Goal: Task Accomplishment & Management: Complete application form

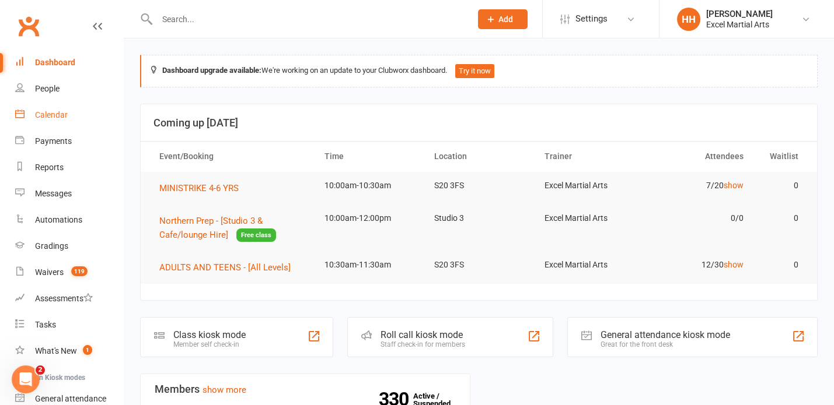
drag, startPoint x: 47, startPoint y: 114, endPoint x: 51, endPoint y: 118, distance: 6.2
click at [47, 114] on div "Calendar" at bounding box center [51, 114] width 33 height 9
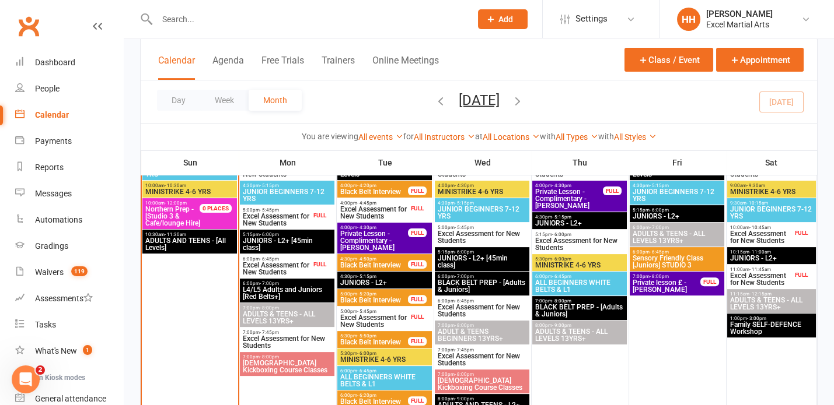
scroll to position [848, 0]
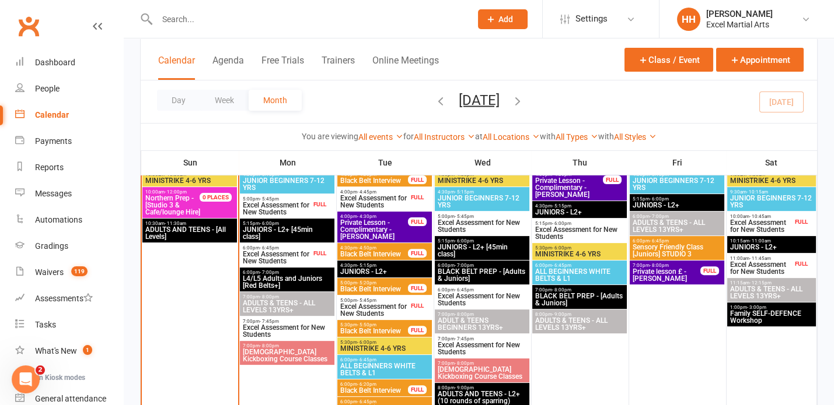
drag, startPoint x: 50, startPoint y: 114, endPoint x: 48, endPoint y: 121, distance: 7.1
click at [50, 114] on div "Calendar" at bounding box center [52, 114] width 34 height 9
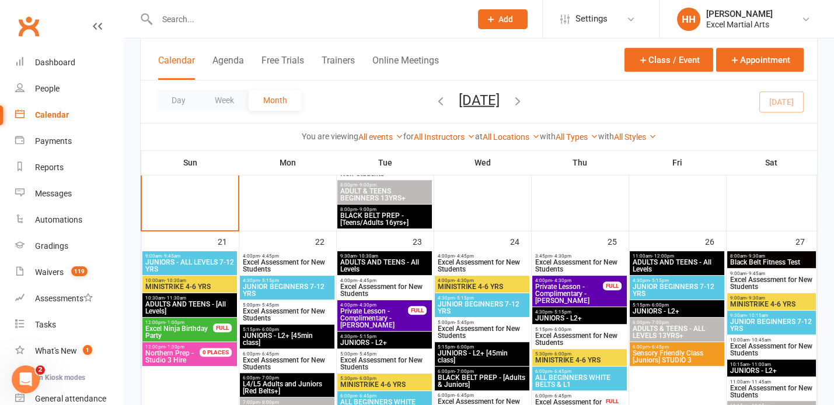
scroll to position [1219, 0]
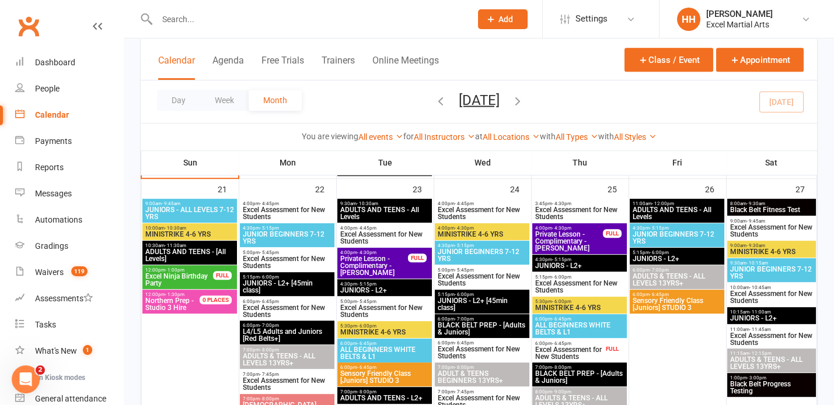
click at [167, 20] on input "text" at bounding box center [307, 19] width 309 height 16
click at [490, 18] on icon at bounding box center [490, 19] width 11 height 11
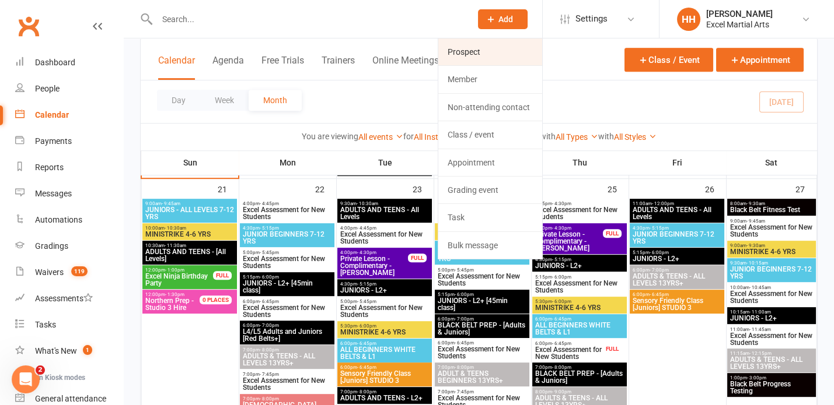
click at [466, 53] on link "Prospect" at bounding box center [490, 52] width 104 height 27
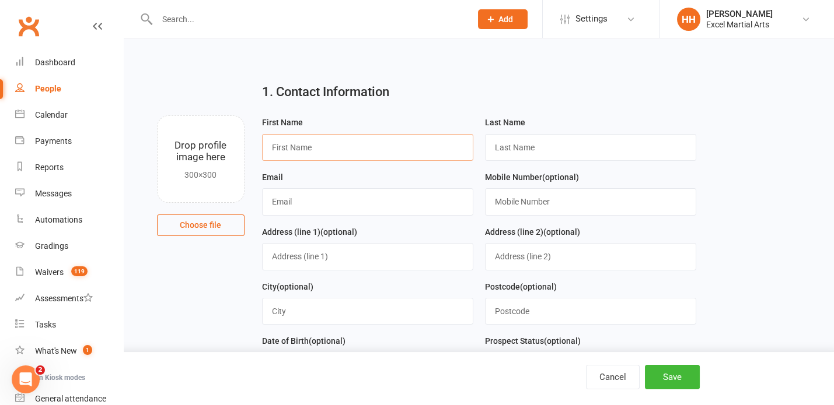
click at [295, 151] on input "text" at bounding box center [367, 147] width 211 height 27
drag, startPoint x: 298, startPoint y: 146, endPoint x: 332, endPoint y: 146, distance: 34.4
click at [332, 146] on input "[PERSON_NAME]" at bounding box center [367, 147] width 211 height 27
type input "[PERSON_NAME]"
click at [498, 148] on input "text" at bounding box center [590, 147] width 211 height 27
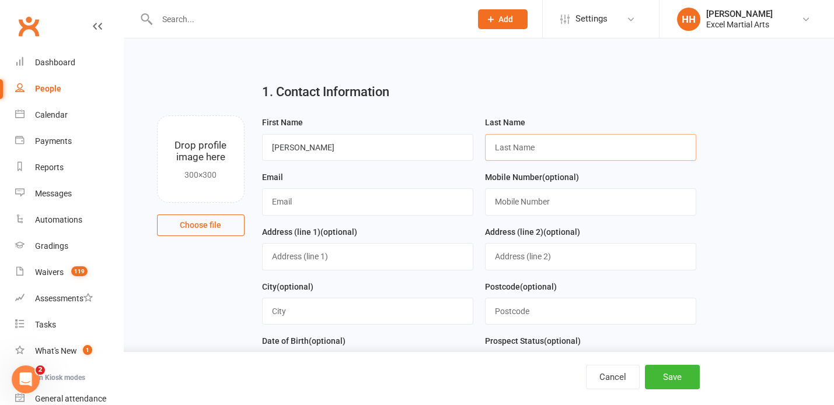
paste input "[PERSON_NAME]"
type input "[PERSON_NAME]"
click at [337, 151] on input "[PERSON_NAME]" at bounding box center [367, 147] width 211 height 27
type input "[PERSON_NAME]"
click at [295, 208] on input "text" at bounding box center [367, 201] width 211 height 27
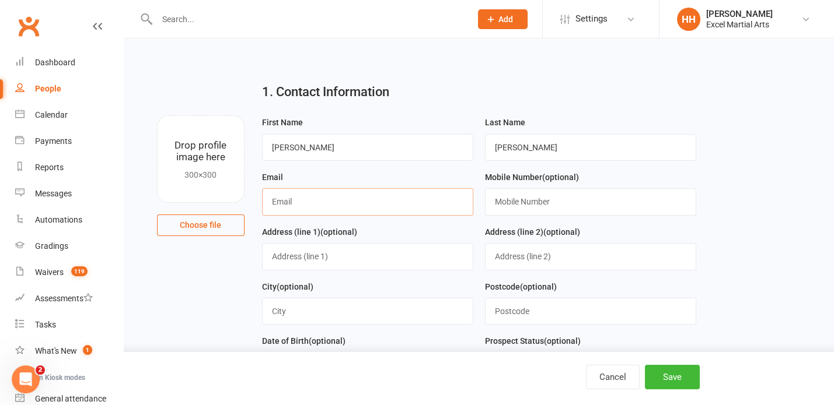
click at [275, 204] on input "text" at bounding box center [367, 201] width 211 height 27
type input "[EMAIL_ADDRESS],comn"
click at [526, 201] on input "text" at bounding box center [590, 201] width 211 height 27
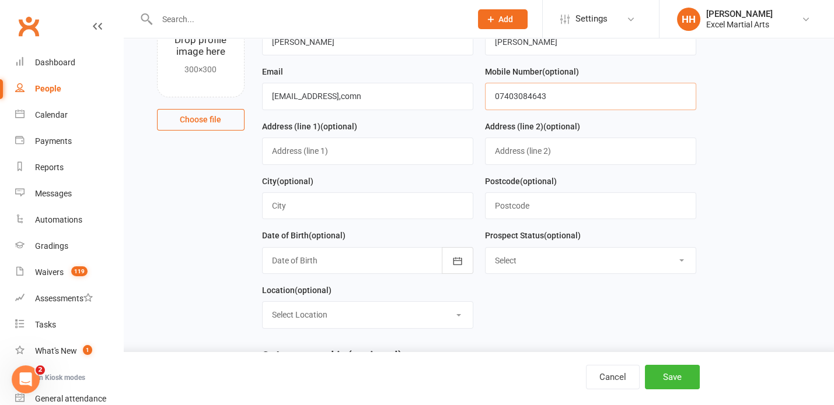
scroll to position [159, 0]
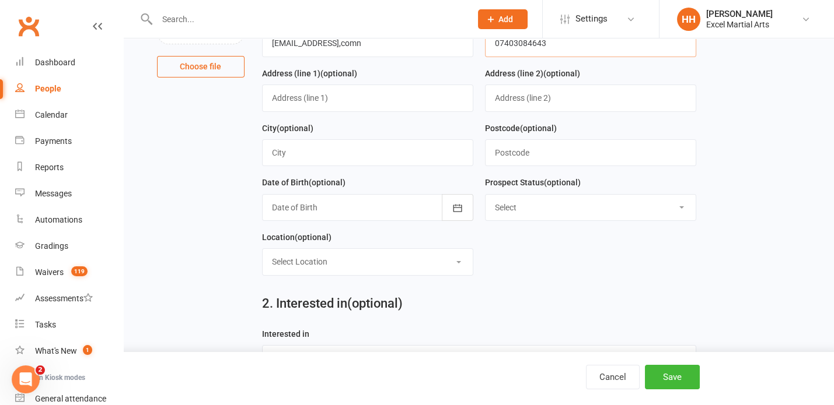
type input "07403084643"
click at [512, 155] on input "text" at bounding box center [590, 152] width 211 height 27
type input "S26 5QR"
click at [459, 199] on button "button" at bounding box center [458, 207] width 32 height 27
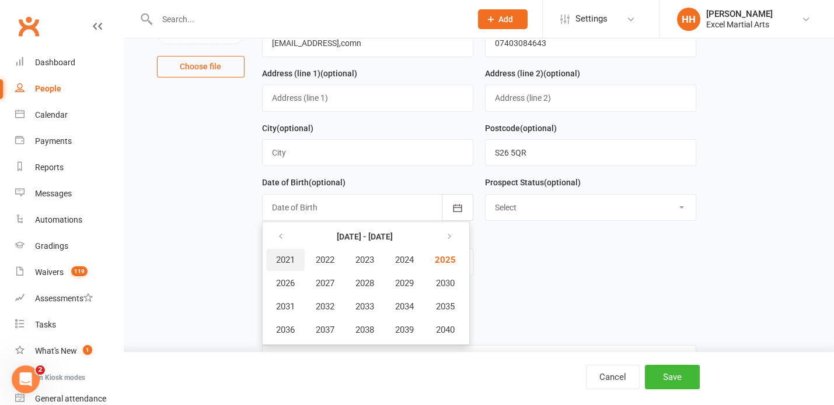
click at [282, 255] on span "2021" at bounding box center [285, 260] width 19 height 11
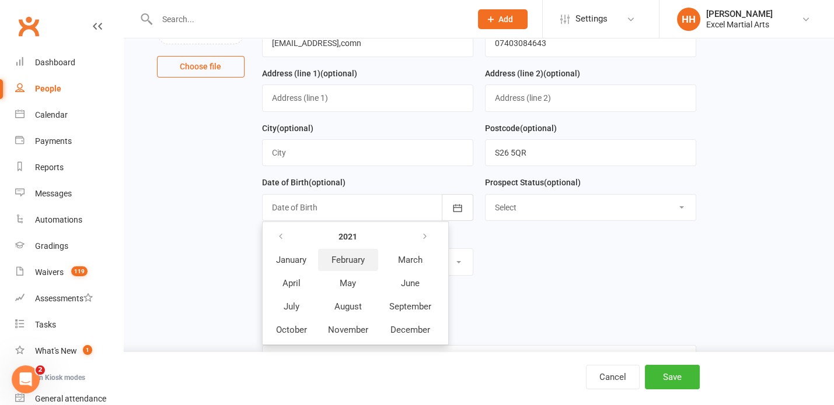
click at [352, 257] on span "February" at bounding box center [347, 260] width 33 height 11
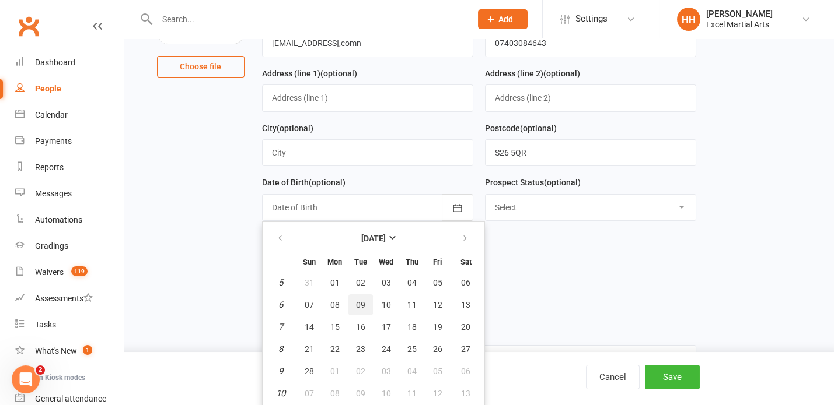
click at [358, 300] on span "09" at bounding box center [360, 304] width 9 height 9
type input "[DATE]"
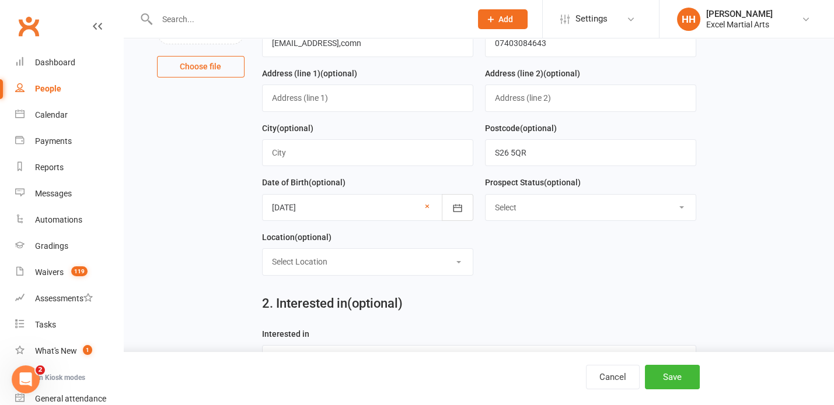
click at [456, 259] on select "Select Location Phone call Phone call Rothervalley S20 3FS Studio 3" at bounding box center [368, 262] width 210 height 26
select select "3"
click at [263, 249] on select "Select Location Phone call Phone call Rothervalley S20 3FS Studio 3" at bounding box center [368, 262] width 210 height 26
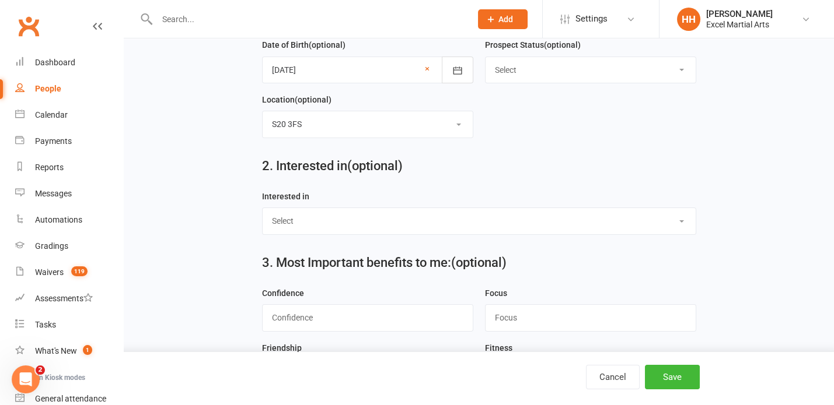
scroll to position [318, 0]
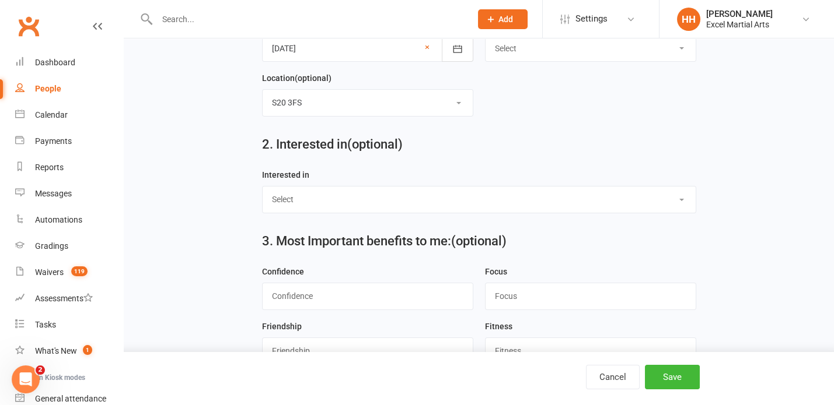
click at [681, 195] on select "Select Ministrike Juniors Adults/Teens Yoga Birthday Parties" at bounding box center [479, 200] width 433 height 26
select select "Ministrike"
click at [263, 187] on select "Select Ministrike Juniors Adults/Teens Yoga Birthday Parties" at bounding box center [479, 200] width 433 height 26
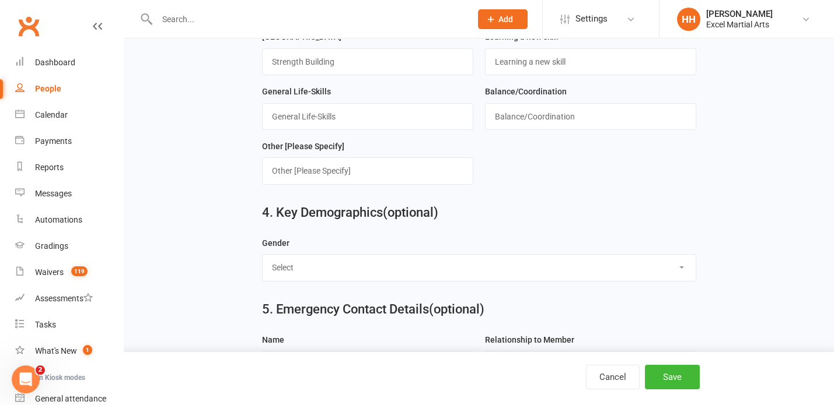
scroll to position [742, 0]
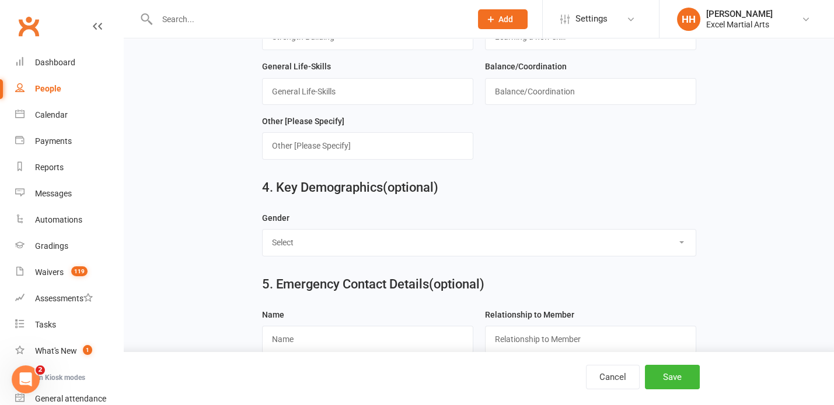
click at [680, 234] on select "Select [DEMOGRAPHIC_DATA] [DEMOGRAPHIC_DATA]" at bounding box center [479, 243] width 433 height 26
select select "[DEMOGRAPHIC_DATA]"
click at [263, 230] on select "Select [DEMOGRAPHIC_DATA] [DEMOGRAPHIC_DATA]" at bounding box center [479, 243] width 433 height 26
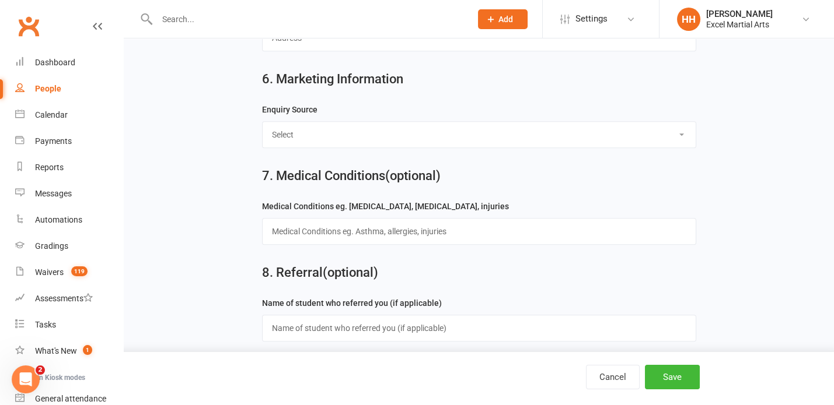
scroll to position [1156, 0]
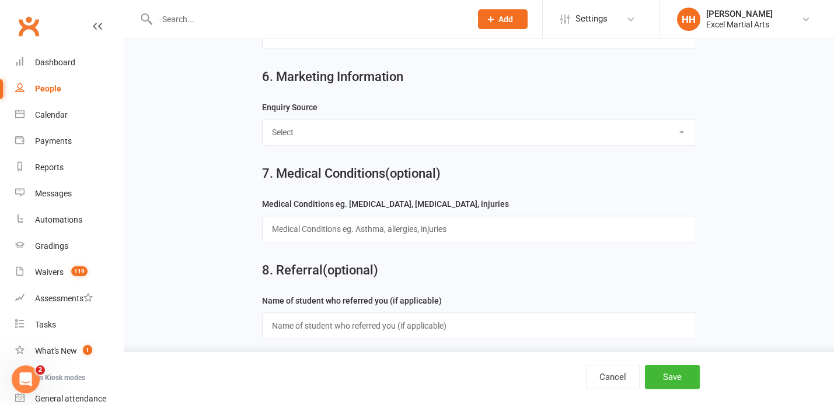
click at [681, 126] on select "Select Birthday Party Coach/Staff Referral Dance Driven by/Walk In Event [Commu…" at bounding box center [479, 133] width 433 height 26
select select "Facebook [Advert]"
click at [263, 120] on select "Select Birthday Party Coach/Staff Referral Dance Driven by/Walk In Event [Commu…" at bounding box center [479, 133] width 433 height 26
click at [666, 373] on button "Save" at bounding box center [672, 377] width 55 height 25
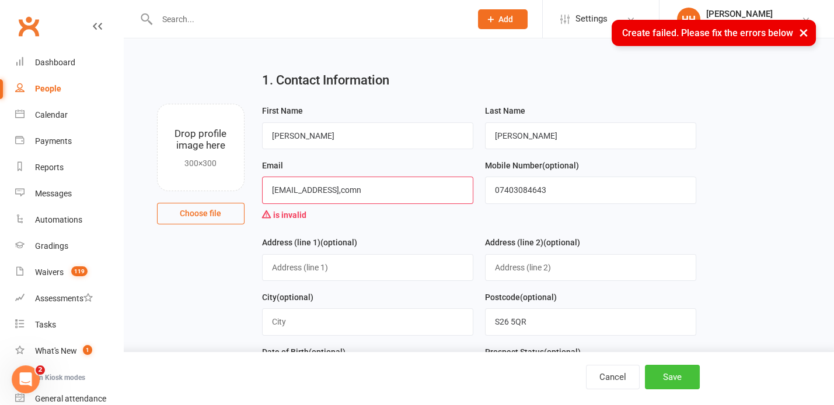
scroll to position [12, 0]
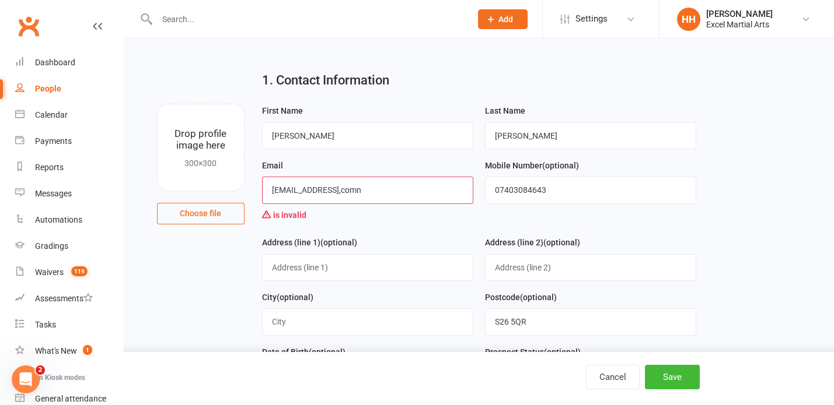
click at [394, 193] on input "[EMAIL_ADDRESS],comn" at bounding box center [367, 190] width 211 height 27
type input "[EMAIL_ADDRESS][DOMAIN_NAME]"
click at [672, 377] on button "Save" at bounding box center [672, 377] width 55 height 25
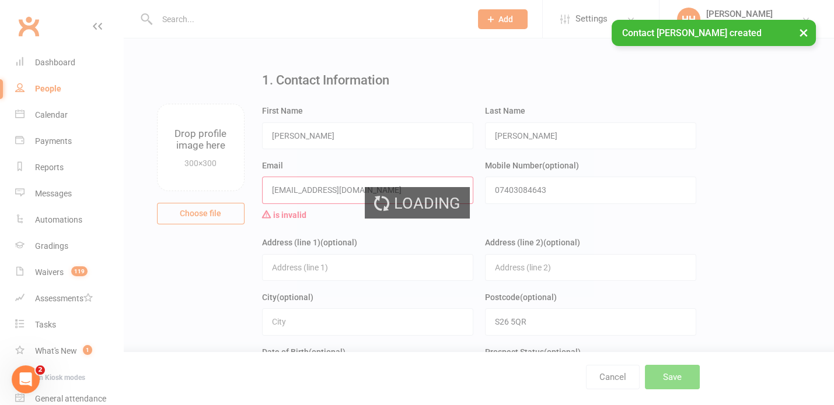
scroll to position [0, 0]
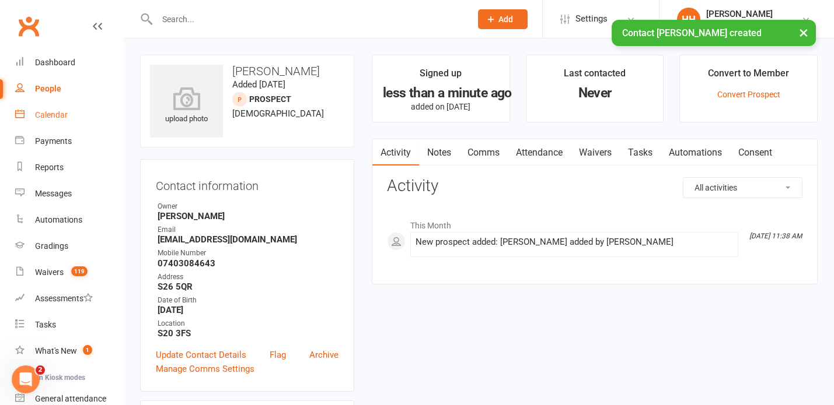
click at [51, 113] on div "Calendar" at bounding box center [51, 114] width 33 height 9
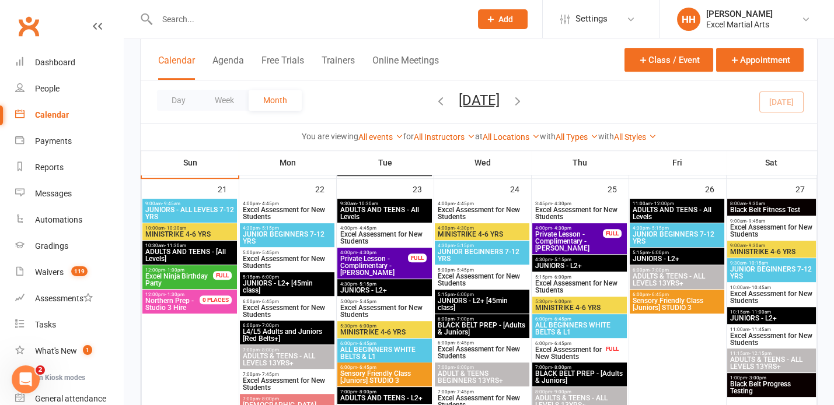
scroll to position [1219, 0]
click at [299, 305] on span "Excel Assessment for New Students" at bounding box center [287, 312] width 90 height 14
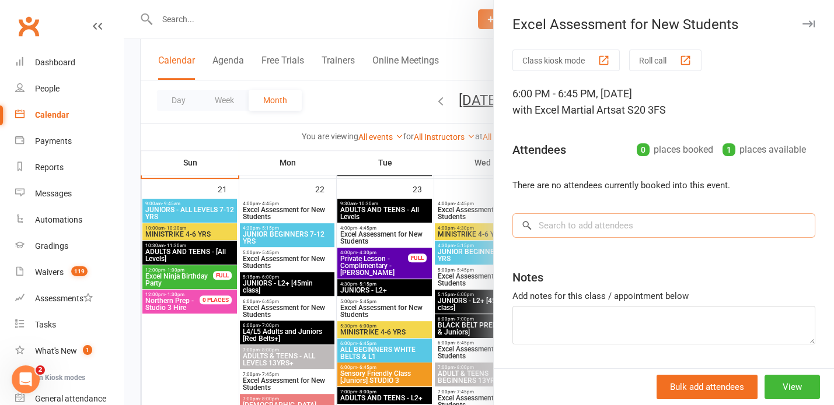
click at [540, 230] on input "search" at bounding box center [663, 226] width 303 height 25
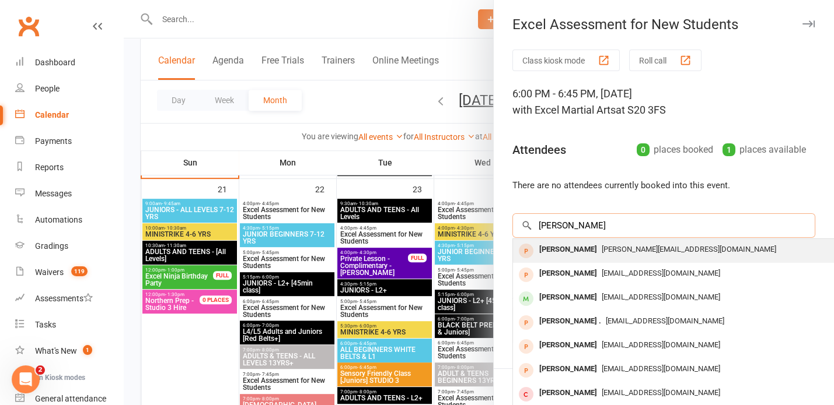
type input "[PERSON_NAME]"
click at [586, 246] on div "[PERSON_NAME]" at bounding box center [567, 250] width 67 height 17
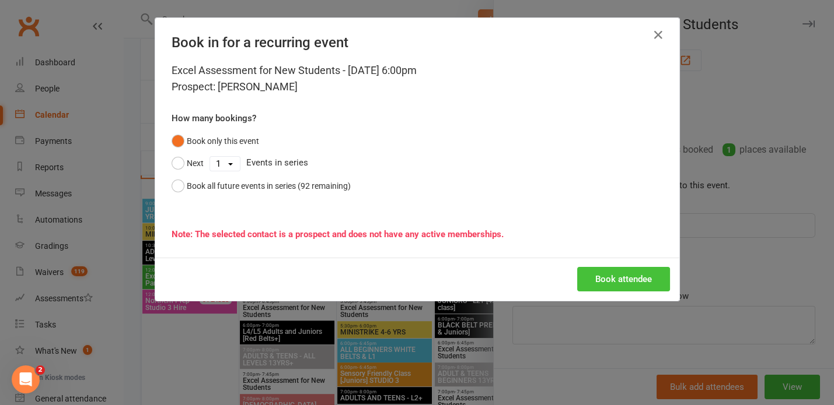
click at [609, 276] on button "Book attendee" at bounding box center [623, 279] width 93 height 25
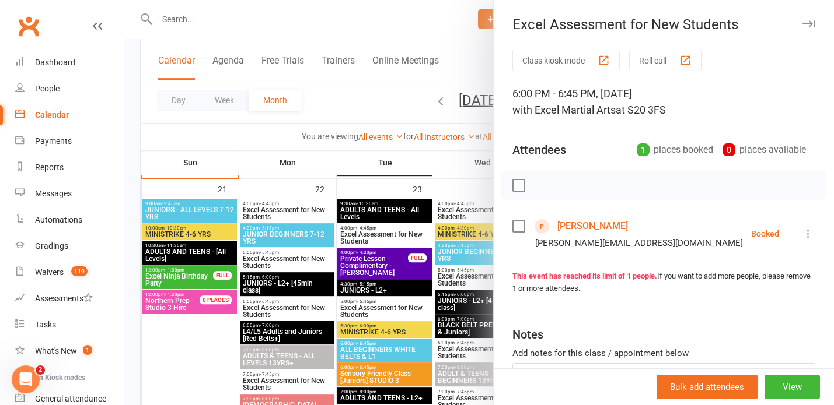
click at [306, 20] on div at bounding box center [479, 202] width 710 height 405
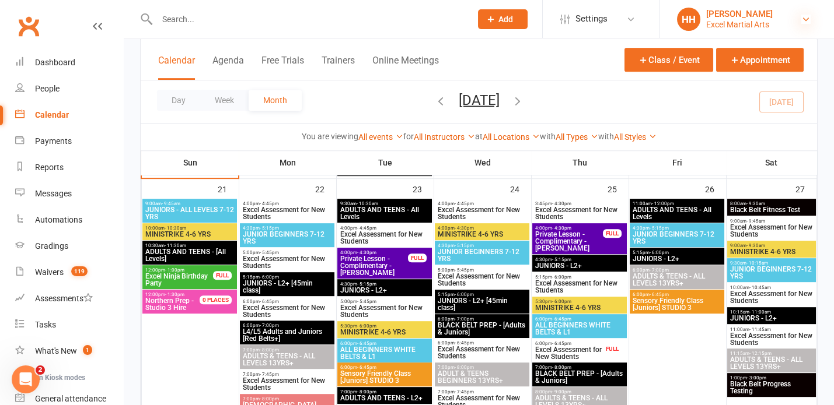
click at [803, 16] on icon at bounding box center [805, 19] width 9 height 9
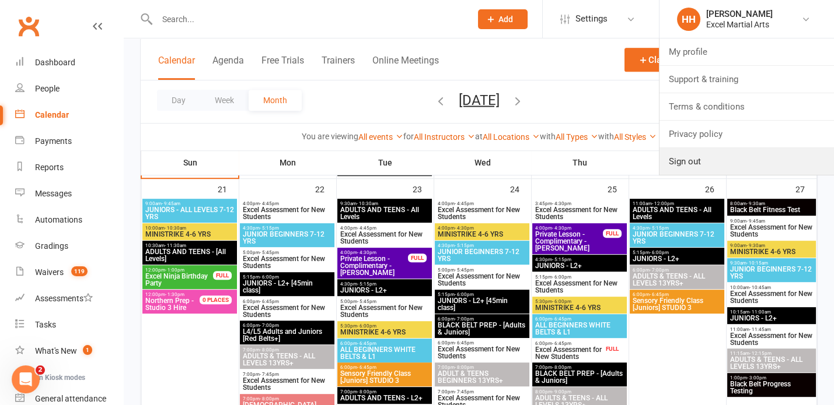
click at [698, 158] on link "Sign out" at bounding box center [746, 161] width 174 height 27
